Goal: Check status

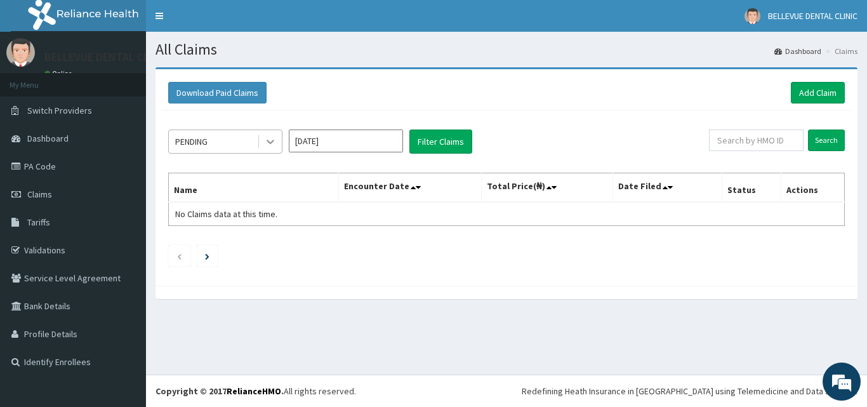
click at [267, 140] on icon at bounding box center [270, 141] width 13 height 13
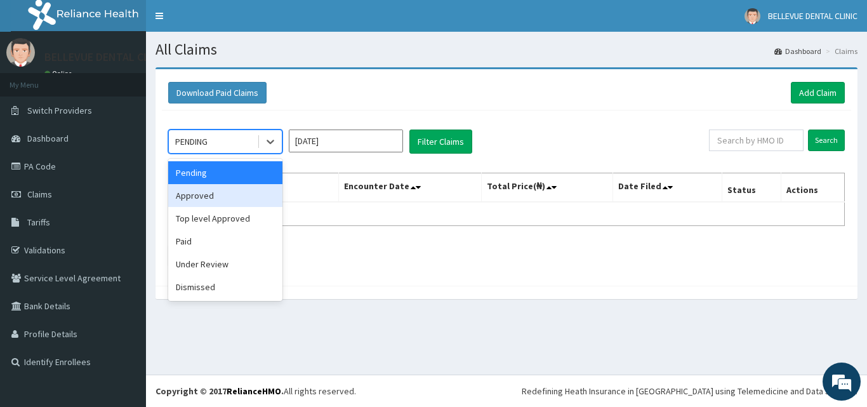
click at [374, 143] on input "[DATE]" at bounding box center [346, 140] width 114 height 23
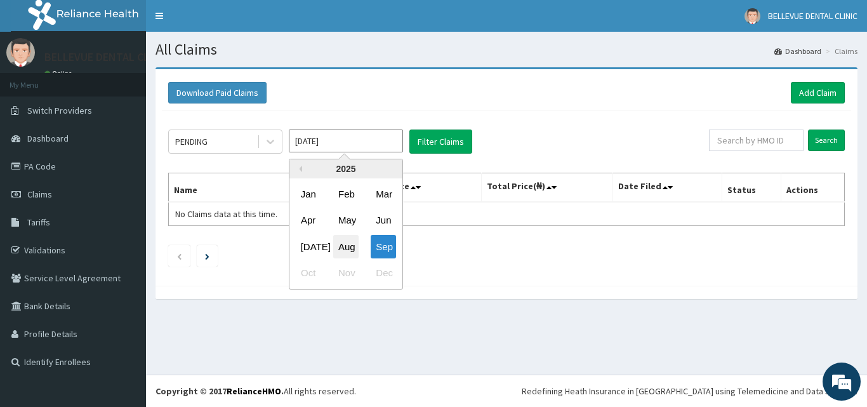
click at [345, 245] on div "Aug" at bounding box center [345, 246] width 25 height 23
type input "[DATE]"
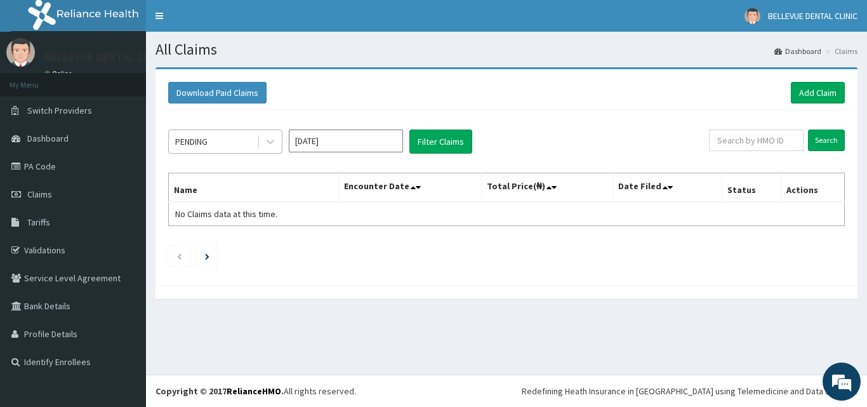
click at [242, 144] on div "PENDING" at bounding box center [213, 141] width 88 height 20
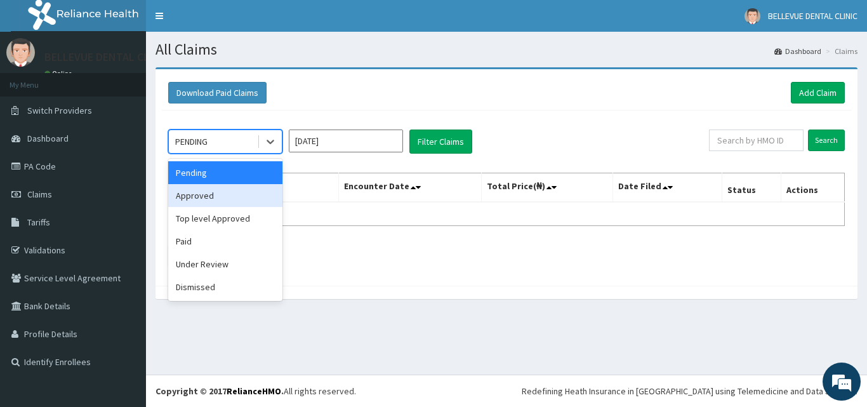
click at [221, 192] on div "Approved" at bounding box center [225, 195] width 114 height 23
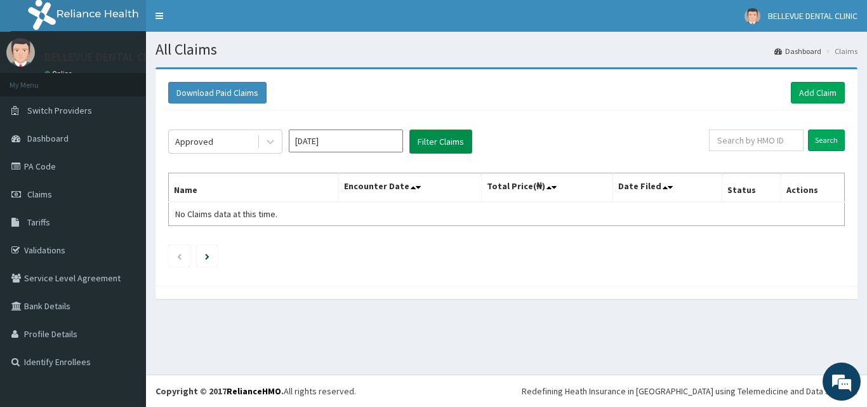
click at [438, 143] on button "Filter Claims" at bounding box center [440, 141] width 63 height 24
click at [439, 142] on button "Filter Claims" at bounding box center [440, 141] width 63 height 24
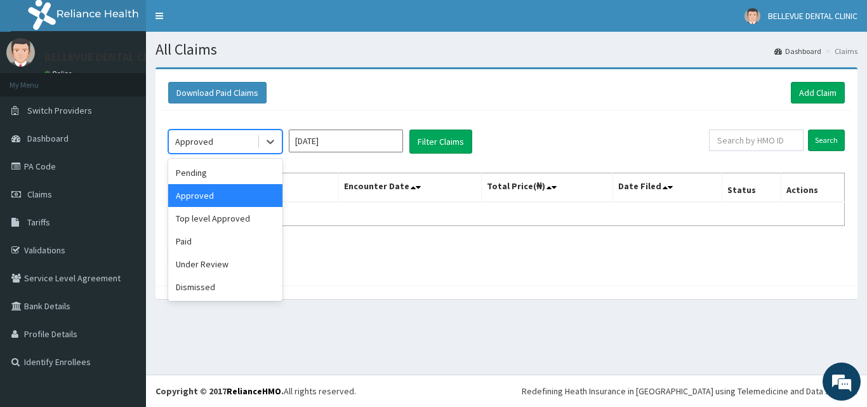
click at [232, 143] on div "Approved" at bounding box center [213, 141] width 88 height 20
click at [214, 239] on div "Paid" at bounding box center [225, 241] width 114 height 23
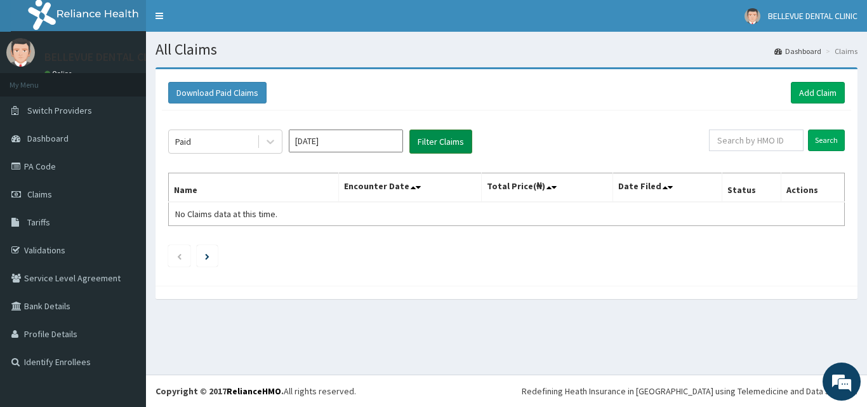
click at [440, 141] on button "Filter Claims" at bounding box center [440, 141] width 63 height 24
